Goal: Information Seeking & Learning: Learn about a topic

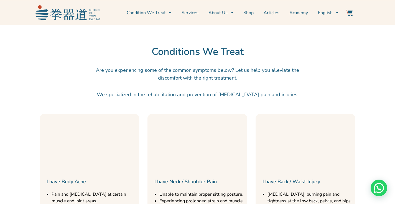
scroll to position [549, 0]
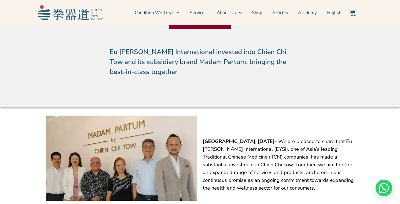
scroll to position [72, 0]
